Goal: Information Seeking & Learning: Learn about a topic

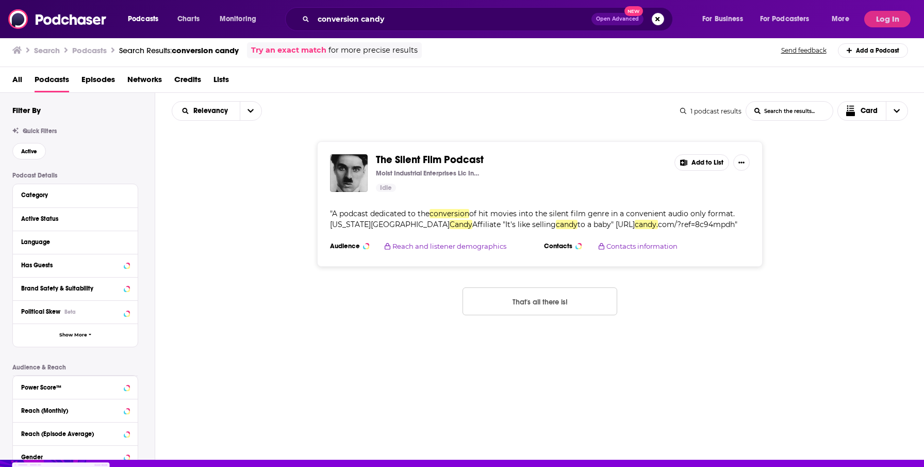
scroll to position [31, 0]
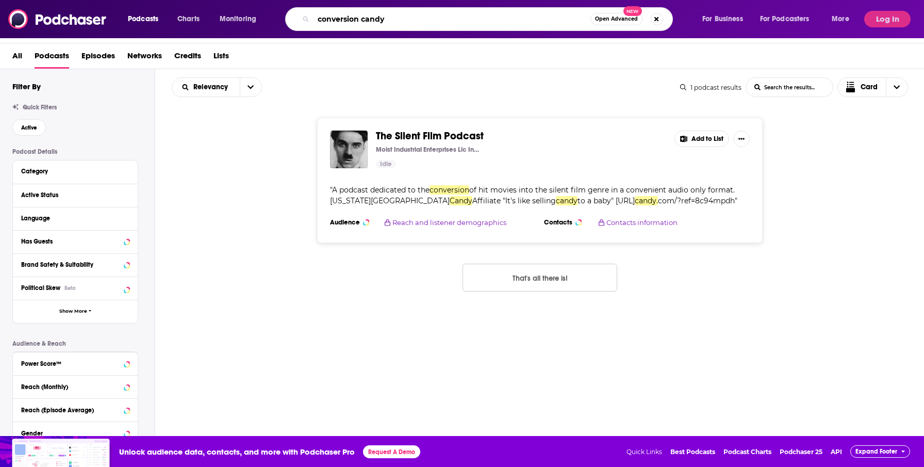
drag, startPoint x: 457, startPoint y: 23, endPoint x: 332, endPoint y: 7, distance: 126.3
click at [332, 7] on div "conversion candy Open Advanced New" at bounding box center [479, 19] width 388 height 24
type input "fund build scale"
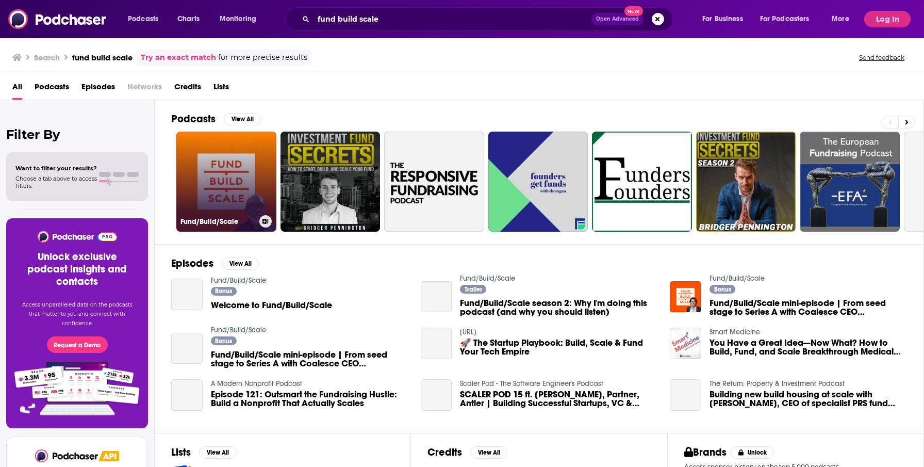
click at [236, 170] on link "Fund/Build/Scale" at bounding box center [226, 182] width 100 height 100
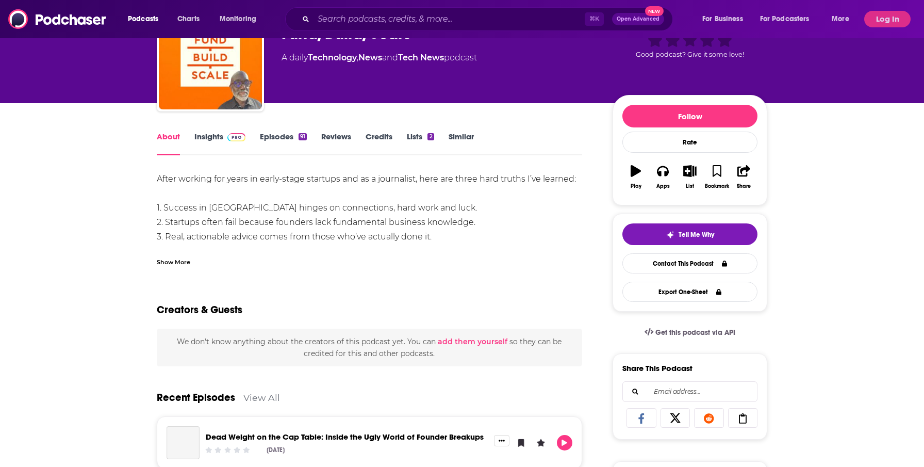
scroll to position [69, 0]
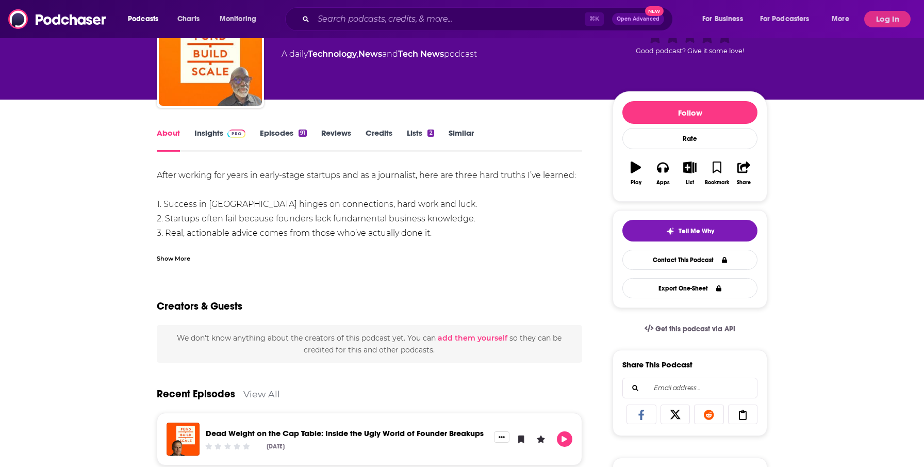
click at [211, 138] on link "Insights" at bounding box center [219, 140] width 51 height 24
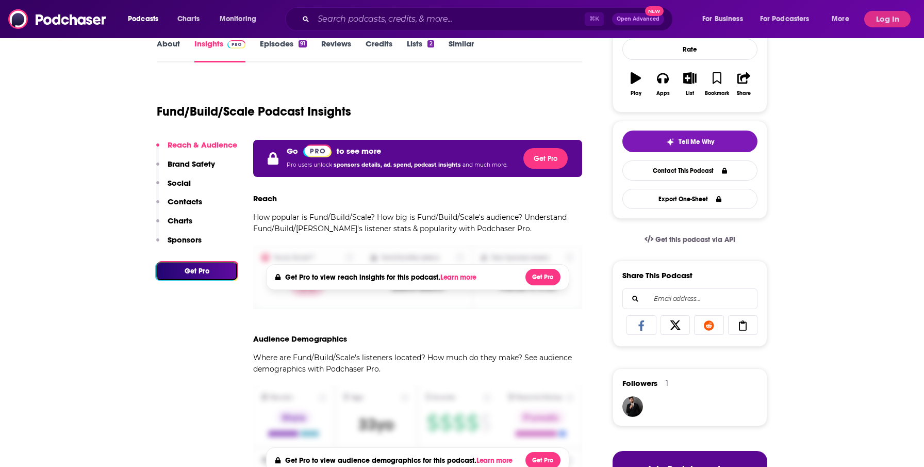
scroll to position [158, 0]
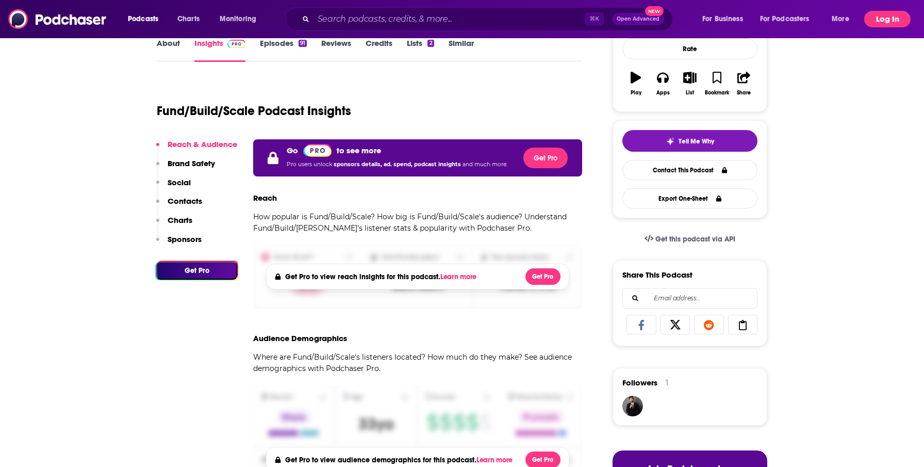
click at [874, 23] on button "Log In" at bounding box center [888, 19] width 46 height 17
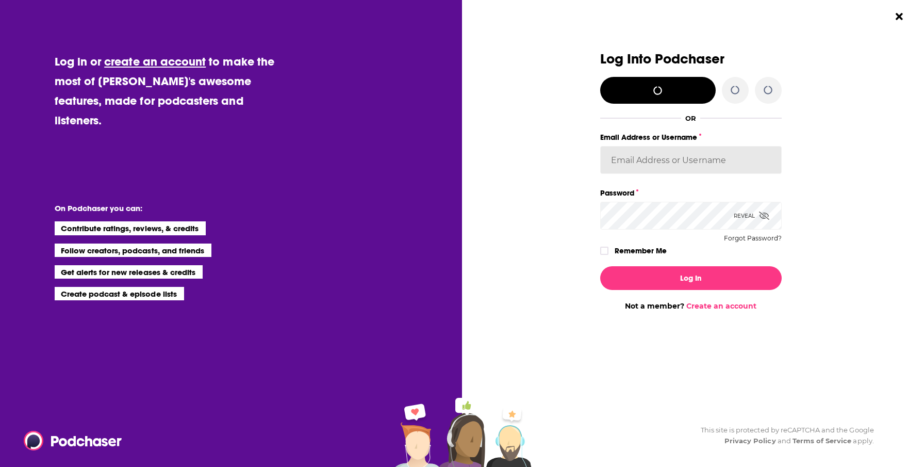
type input "[EMAIL_ADDRESS][DOMAIN_NAME]"
click at [681, 153] on input "[EMAIL_ADDRESS][DOMAIN_NAME]" at bounding box center [691, 160] width 182 height 28
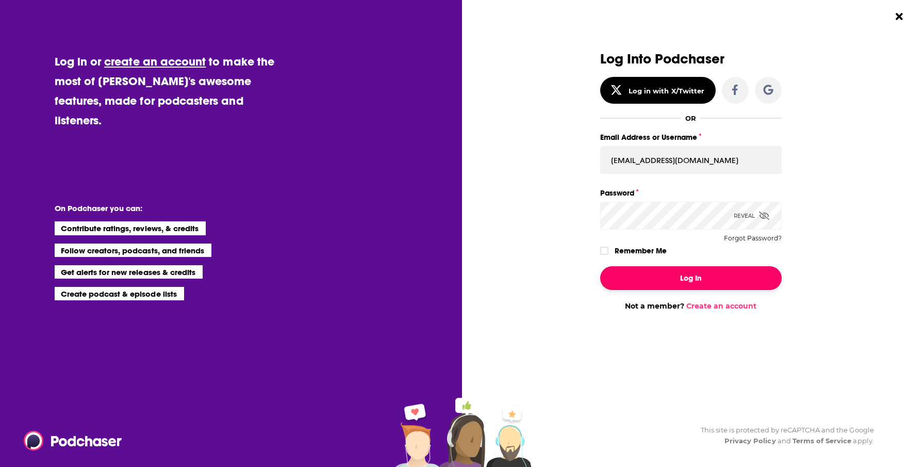
click at [645, 274] on button "Log In" at bounding box center [691, 278] width 182 height 24
